Goal: Navigation & Orientation: Find specific page/section

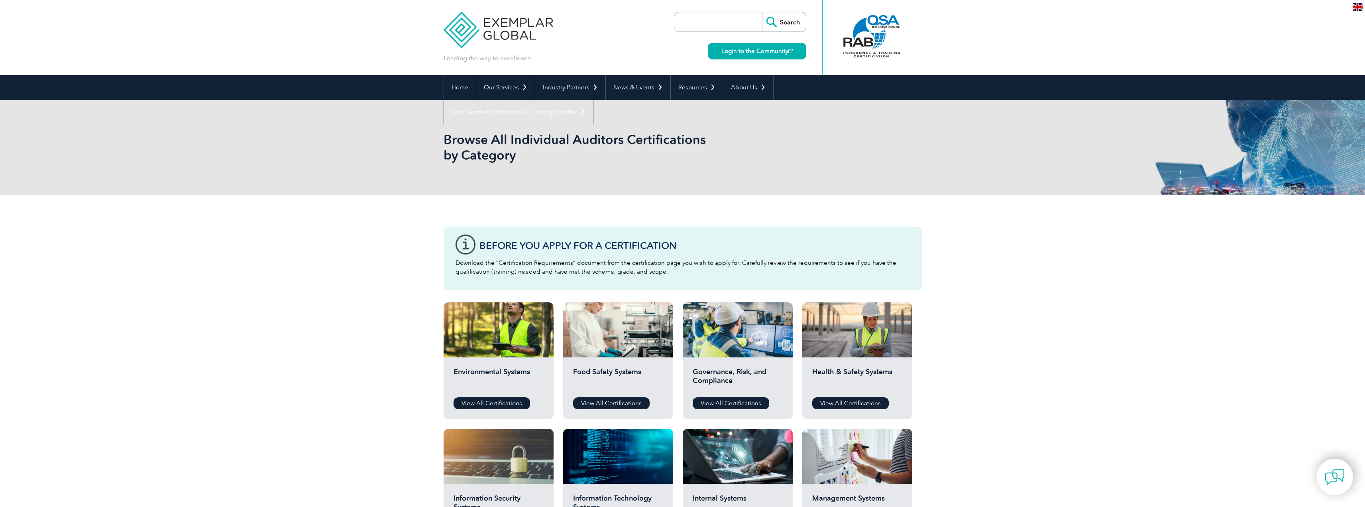
click at [493, 33] on img at bounding box center [499, 24] width 110 height 48
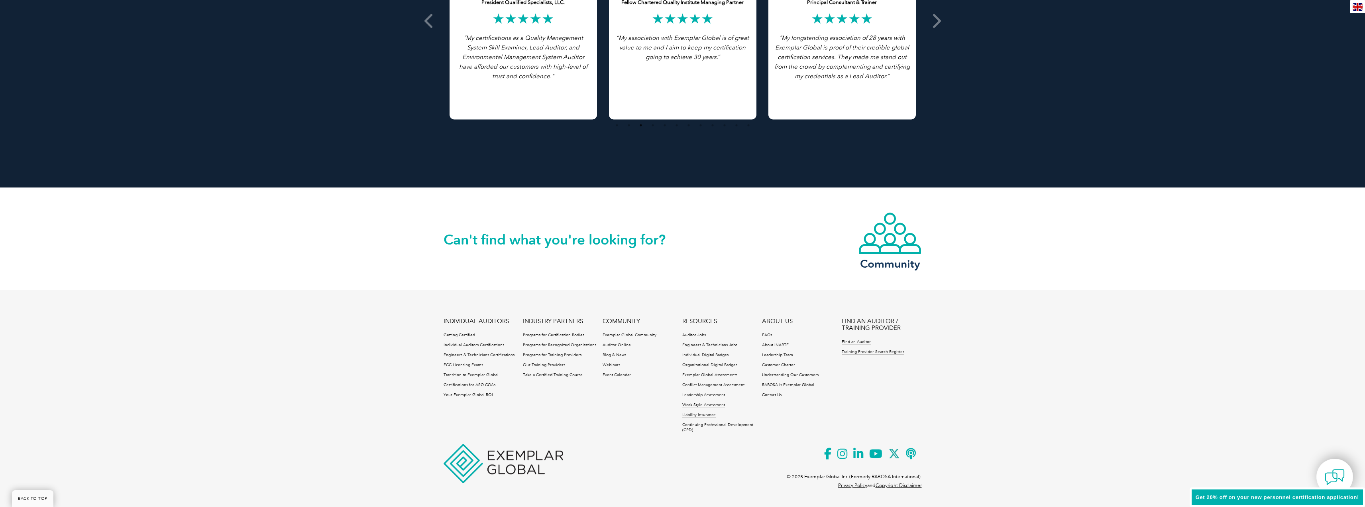
scroll to position [1678, 0]
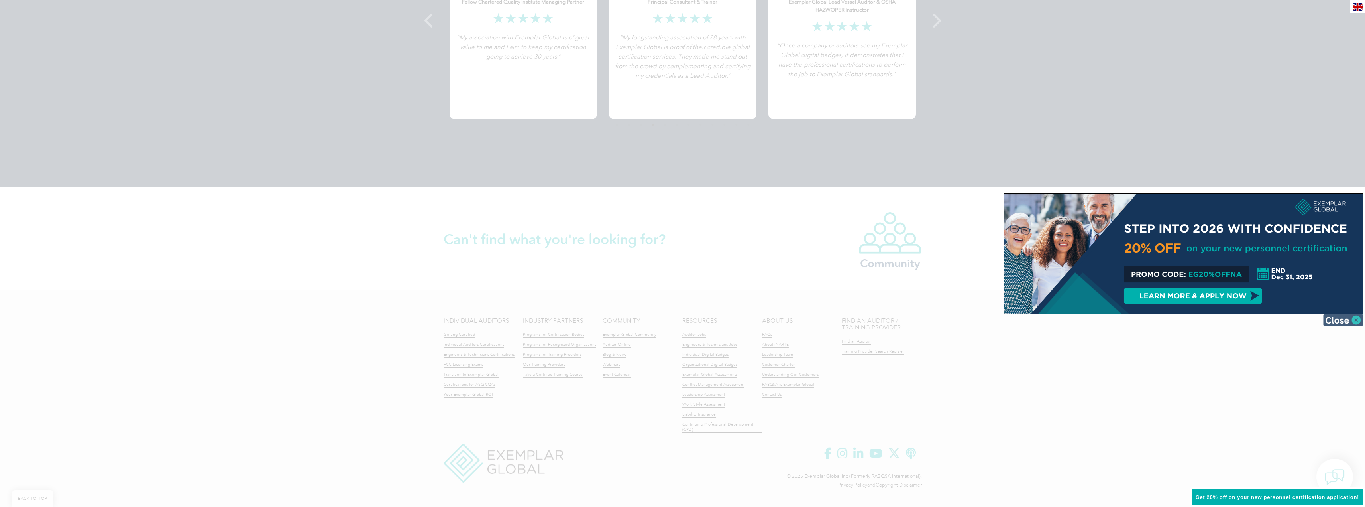
click at [1339, 319] on img at bounding box center [1344, 320] width 40 height 12
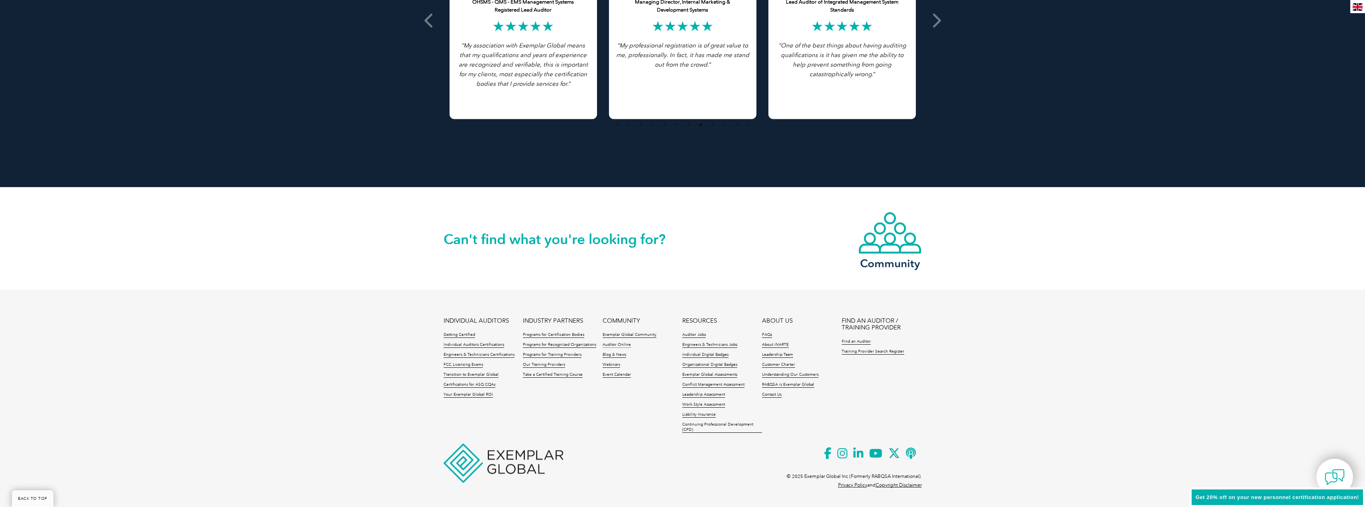
click at [616, 345] on link "Auditor Online" at bounding box center [617, 345] width 28 height 6
click at [707, 352] on link "Individual Digital Badges" at bounding box center [706, 355] width 46 height 6
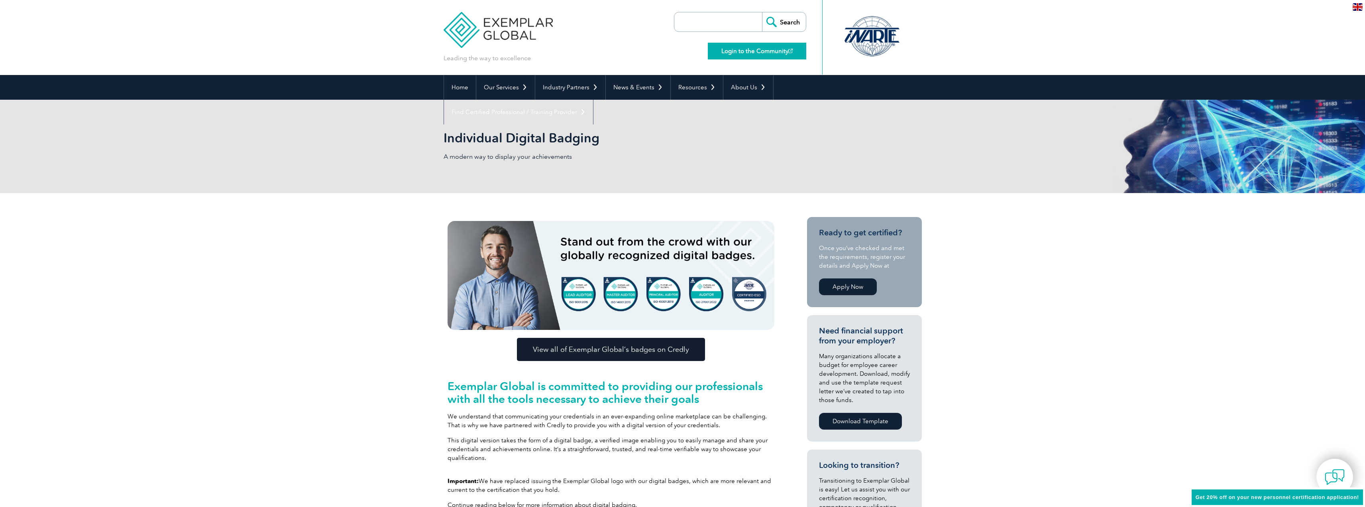
click at [728, 54] on link "Login to the Community" at bounding box center [757, 51] width 98 height 17
